Goal: Information Seeking & Learning: Learn about a topic

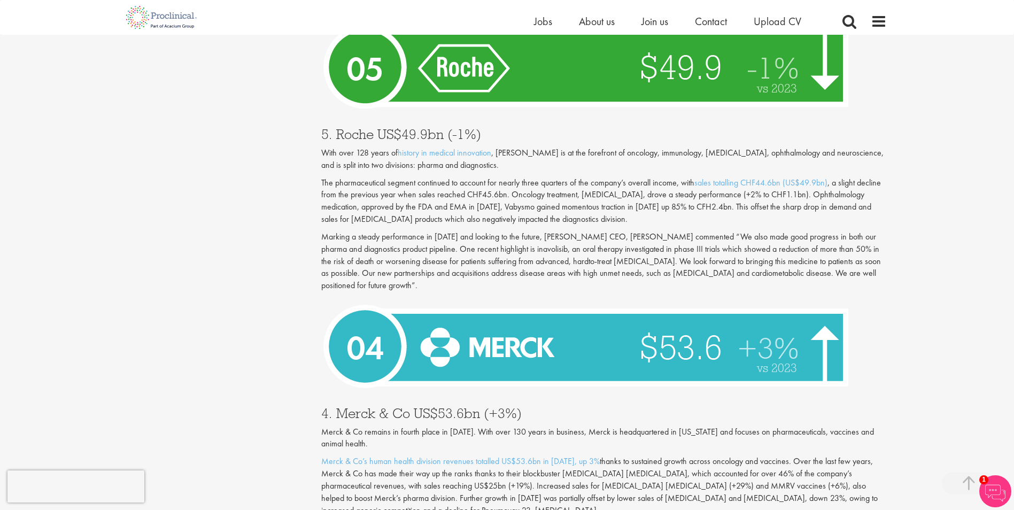
scroll to position [2727, 0]
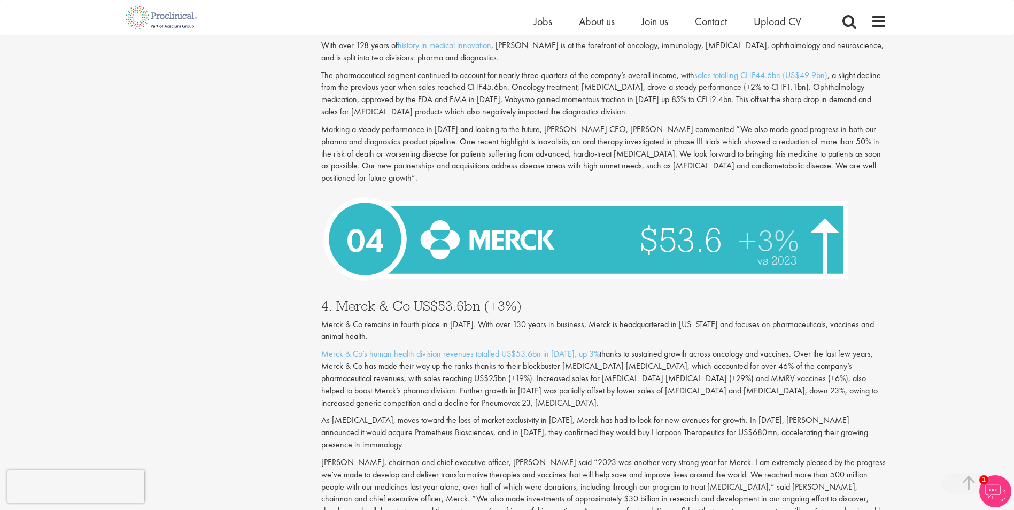
click at [504, 319] on div "Merck & Co remains in fourth place in [DATE]. With over 130 years in business, …" at bounding box center [604, 385] width 566 height 133
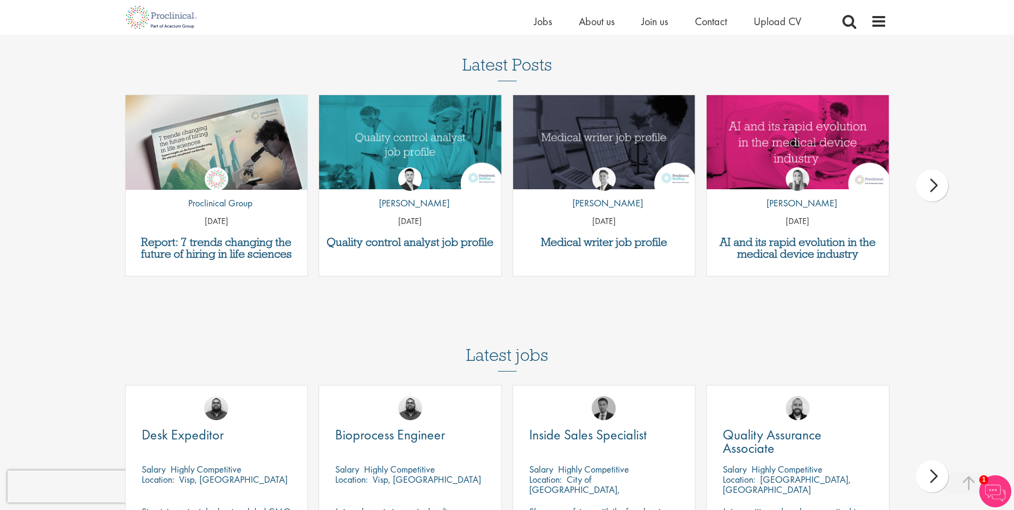
scroll to position [4064, 0]
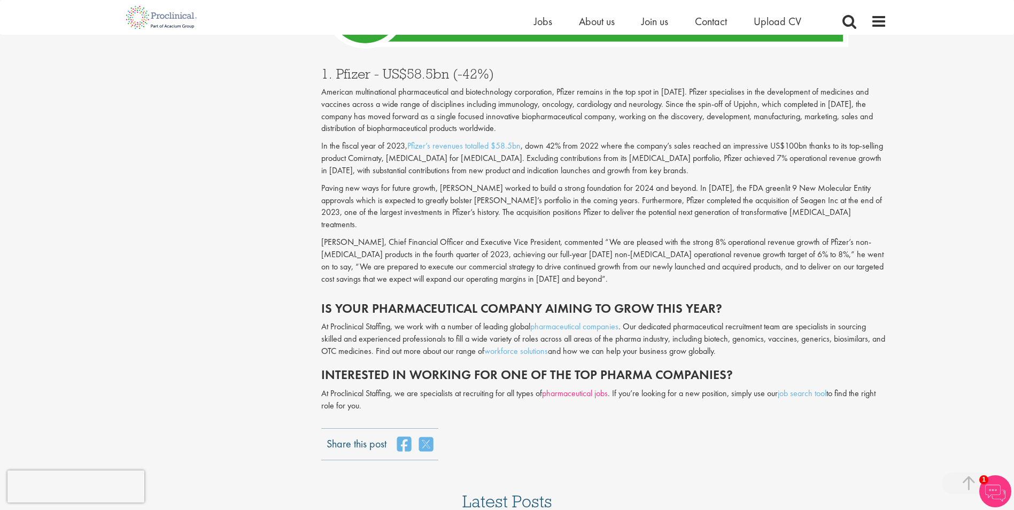
scroll to position [4011, 0]
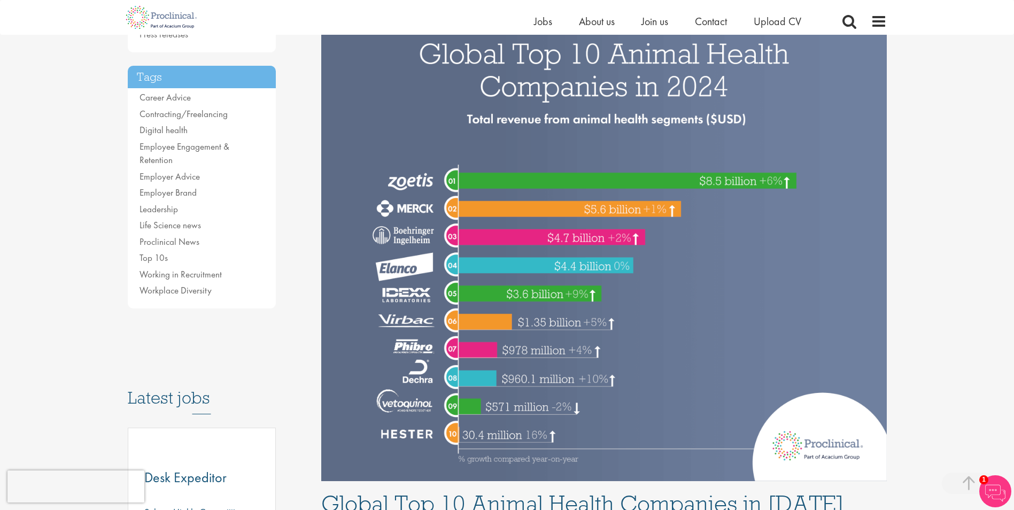
scroll to position [214, 0]
